Goal: Information Seeking & Learning: Learn about a topic

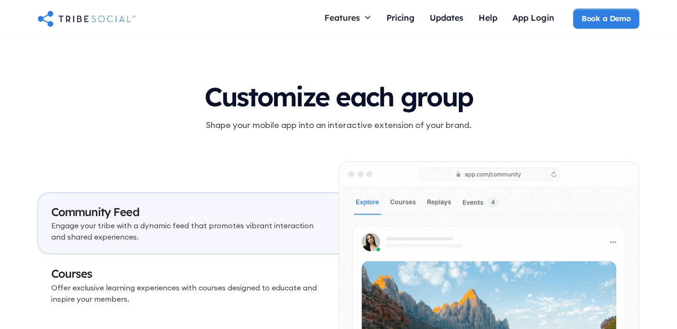
scroll to position [2614, 0]
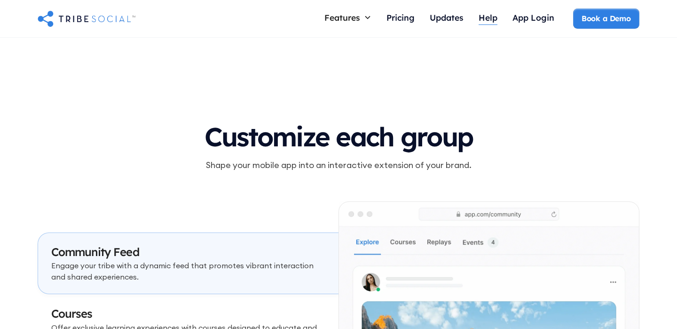
click at [485, 16] on div "Help" at bounding box center [488, 17] width 19 height 10
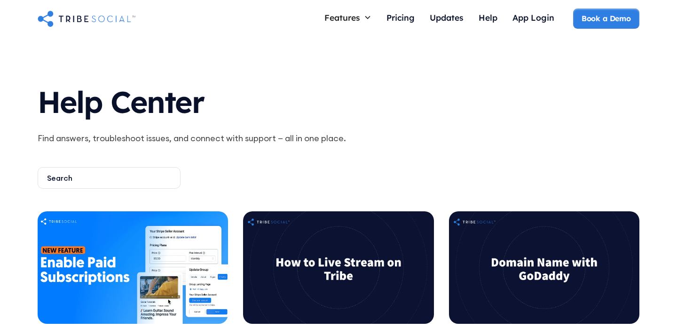
click at [89, 14] on img "home" at bounding box center [87, 18] width 98 height 19
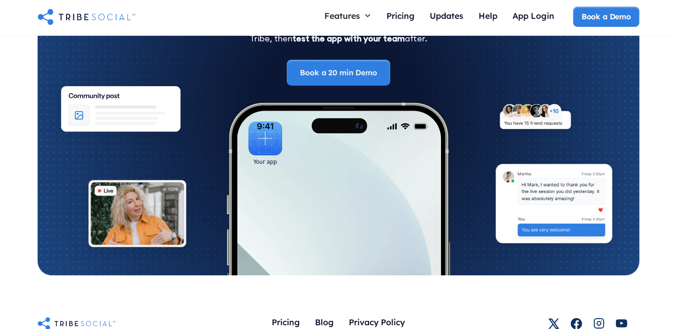
scroll to position [5165, 0]
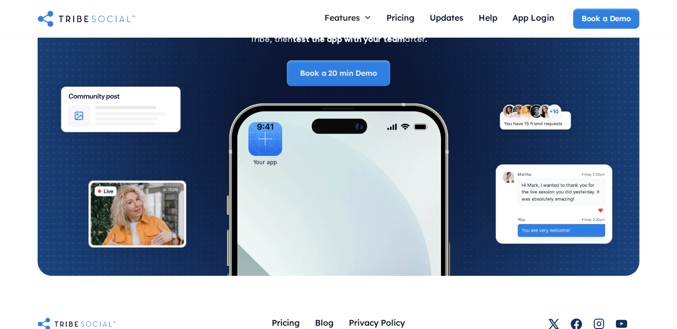
click at [358, 66] on link "Book a 20 min Demo" at bounding box center [338, 72] width 103 height 25
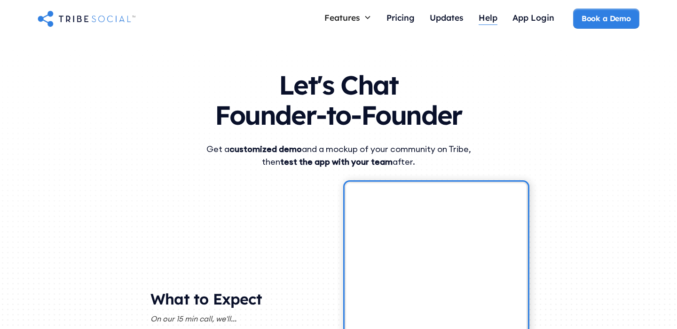
click at [483, 19] on div "Help" at bounding box center [488, 17] width 19 height 10
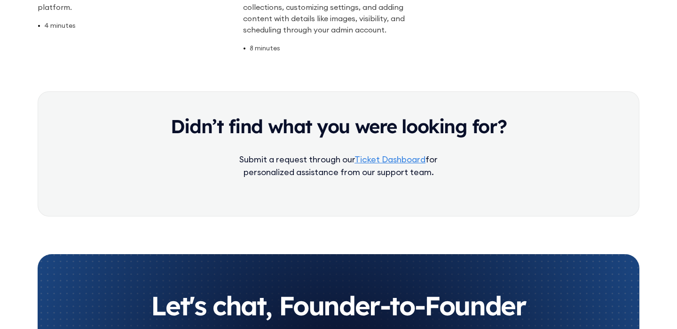
scroll to position [2557, 0]
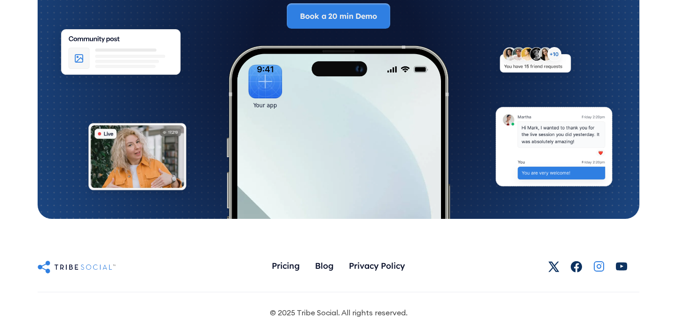
click at [599, 264] on icon at bounding box center [599, 266] width 4 height 4
